Goal: Task Accomplishment & Management: Complete application form

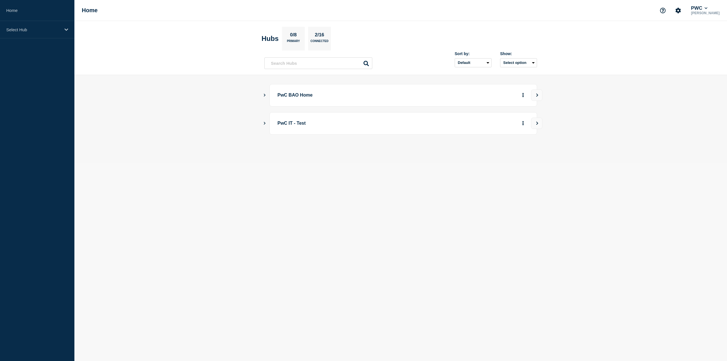
click at [265, 96] on button "Show Connected Hubs" at bounding box center [264, 95] width 3 height 4
click at [508, 120] on button "See overview" at bounding box center [503, 123] width 30 height 11
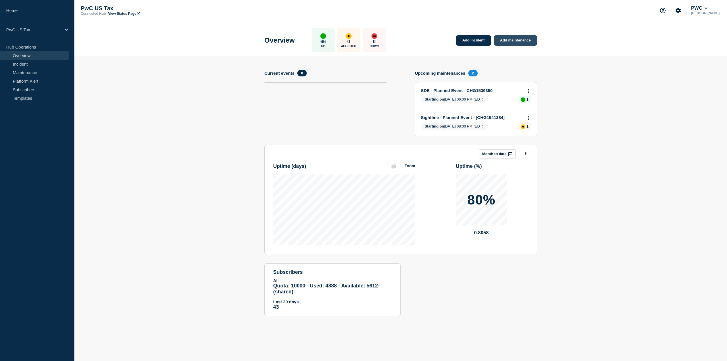
click at [537, 45] on link "Add maintenance" at bounding box center [515, 40] width 43 height 11
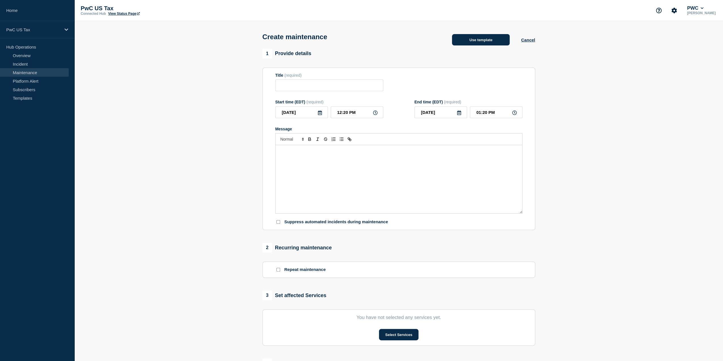
click at [469, 36] on button "Use template" at bounding box center [481, 39] width 58 height 11
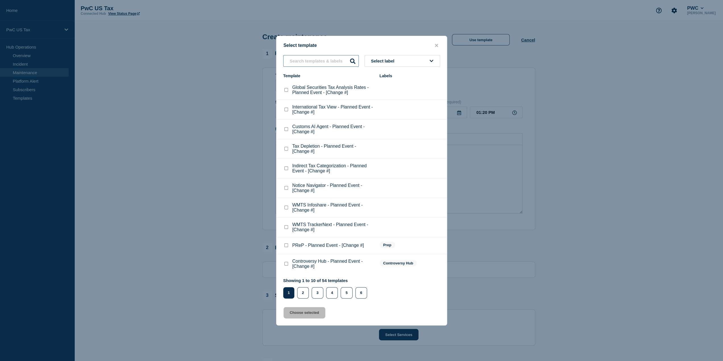
click at [311, 61] on input "text" at bounding box center [321, 61] width 76 height 12
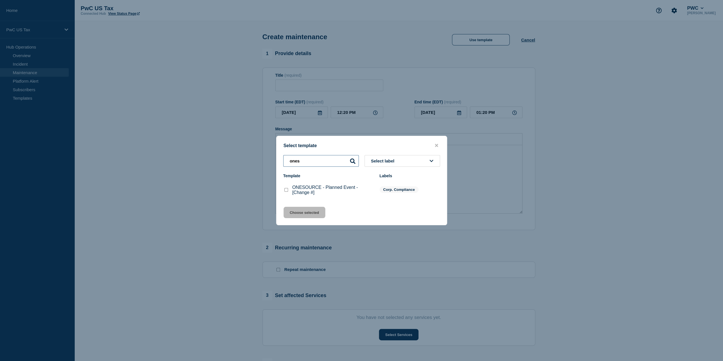
type input "ones"
click at [286, 193] on div at bounding box center [286, 190] width 6 height 6
click at [287, 191] on checkbox"] "ONESOURCE - Planned Event - [Change #] checkbox" at bounding box center [286, 190] width 4 height 4
checkbox checkbox"] "true"
click at [298, 212] on button "Choose selected" at bounding box center [305, 212] width 42 height 11
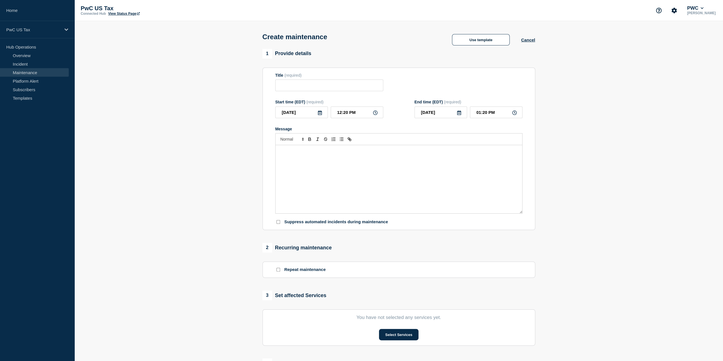
type input "ONESOURCE - Planned Event - [Change #]"
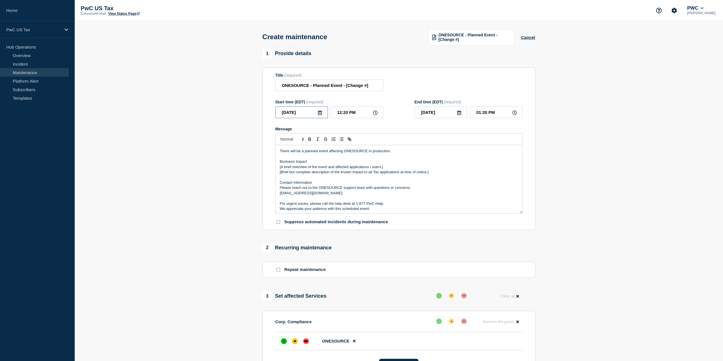
click at [321, 117] on input "2025-10-02" at bounding box center [301, 113] width 53 height 12
click at [297, 157] on div "7" at bounding box center [301, 157] width 8 height 8
type input "2025-10-07"
click at [354, 115] on input "12:20 PM" at bounding box center [357, 113] width 53 height 12
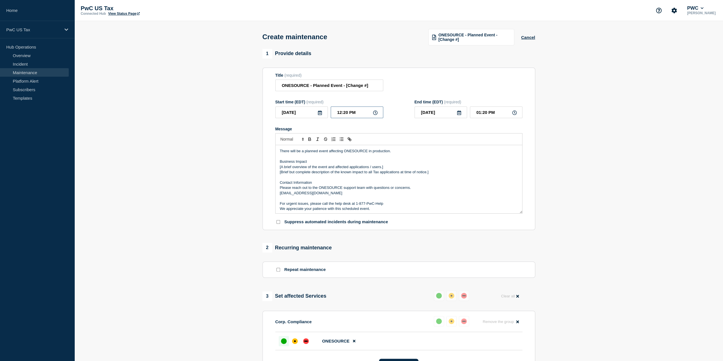
click at [350, 114] on input "12:20 PM" at bounding box center [357, 113] width 53 height 12
type input "01:00 AM"
click at [478, 113] on input "02:00 AM" at bounding box center [496, 113] width 53 height 12
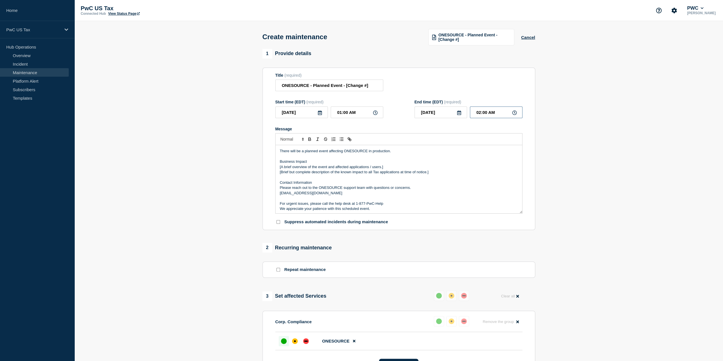
type input "02:30 AM"
drag, startPoint x: 429, startPoint y: 171, endPoint x: 277, endPoint y: 169, distance: 152.3
click at [279, 169] on div "There will be a planned event affecting ONESOURCE in production. Business Impac…" at bounding box center [399, 179] width 247 height 68
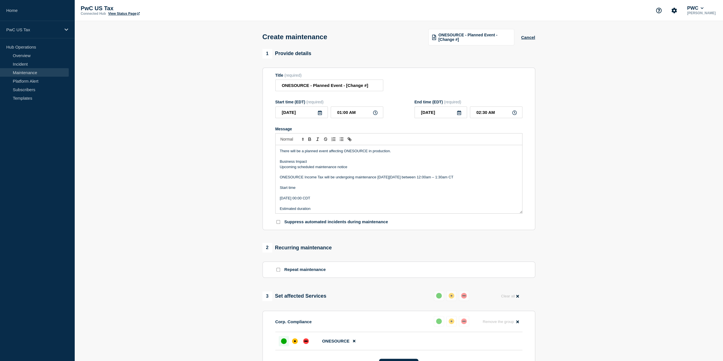
click at [294, 172] on p "Message" at bounding box center [399, 172] width 238 height 5
click at [298, 168] on p "Upcoming scheduled maintenance notice" at bounding box center [399, 167] width 238 height 5
click at [296, 175] on p "Message" at bounding box center [399, 172] width 238 height 5
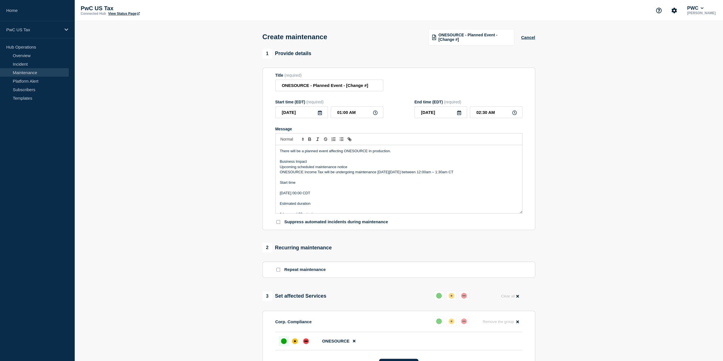
click at [285, 190] on p "Message" at bounding box center [399, 187] width 238 height 5
click at [283, 206] on p "Message" at bounding box center [399, 203] width 238 height 5
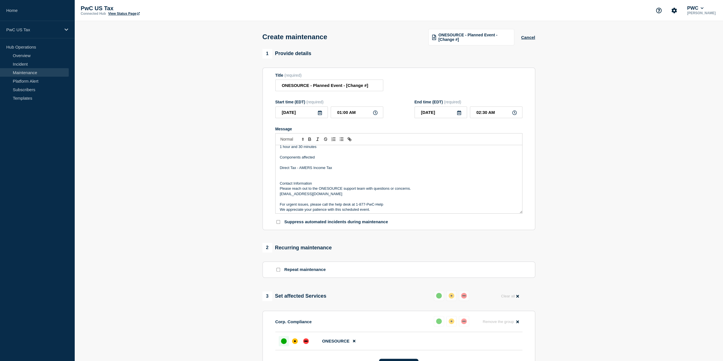
click at [292, 163] on p "Message" at bounding box center [399, 162] width 238 height 5
click at [288, 169] on p "Message" at bounding box center [399, 170] width 238 height 5
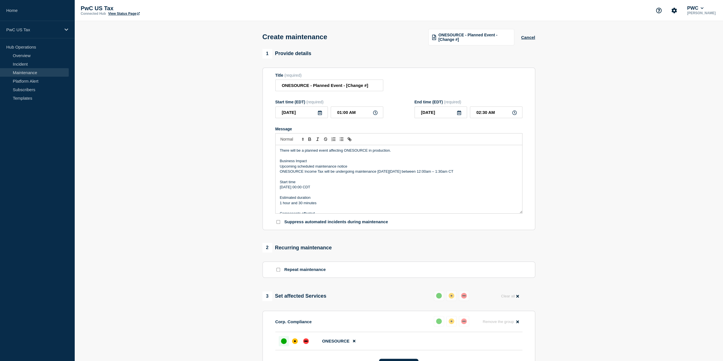
scroll to position [0, 0]
click at [368, 153] on p "There will be a planned event affecting ONESOURCE in production." at bounding box center [399, 151] width 238 height 5
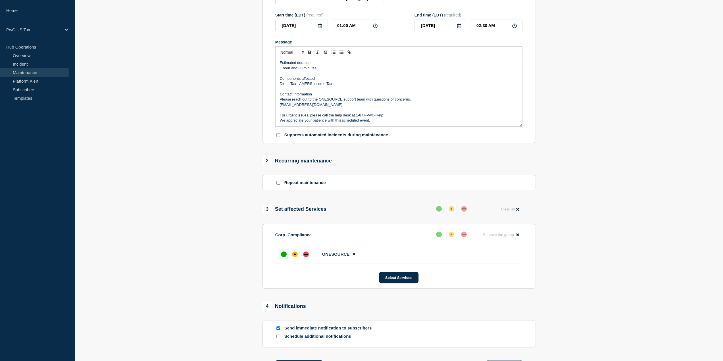
scroll to position [114, 0]
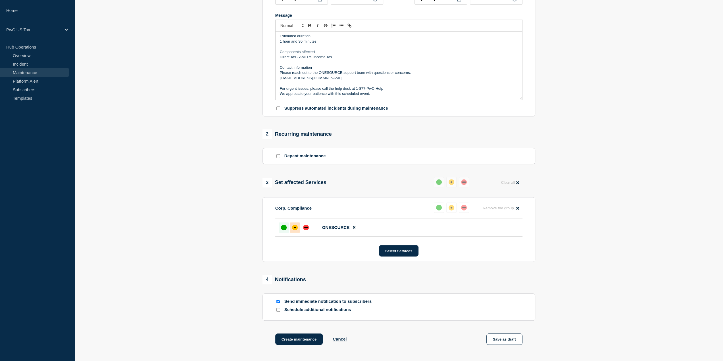
click at [294, 230] on div "affected" at bounding box center [295, 228] width 6 height 6
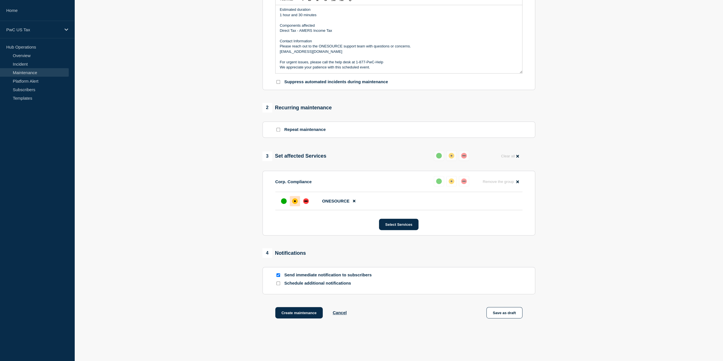
scroll to position [164, 0]
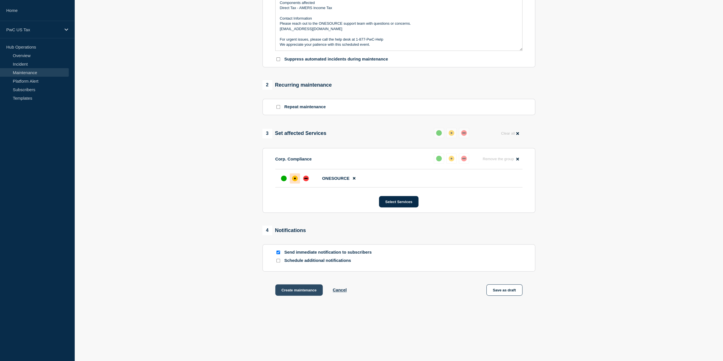
click at [295, 286] on button "Create maintenance" at bounding box center [299, 289] width 48 height 11
